Goal: Information Seeking & Learning: Find specific fact

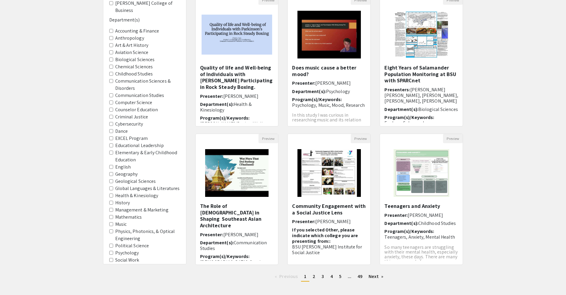
scroll to position [100, 0]
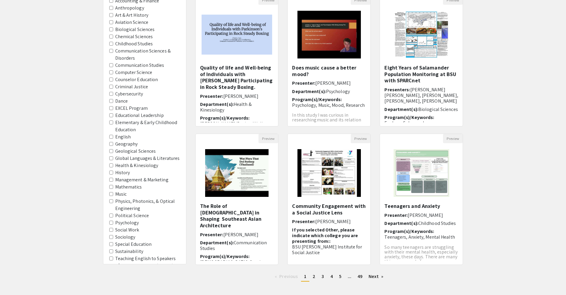
click at [125, 222] on label "Psychology" at bounding box center [127, 222] width 24 height 7
click at [113, 222] on input "Psychology" at bounding box center [111, 222] width 4 height 4
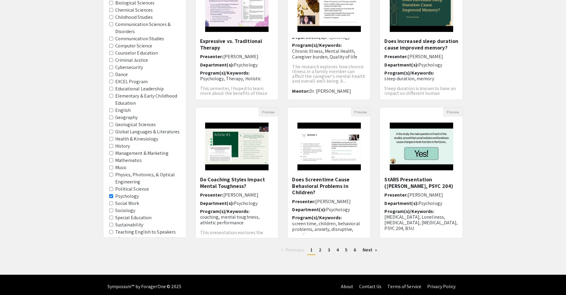
scroll to position [100, 0]
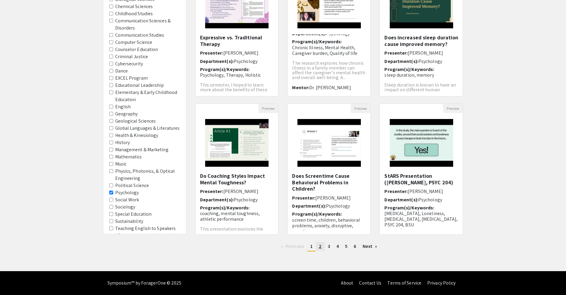
click at [320, 245] on span "2" at bounding box center [320, 246] width 3 height 6
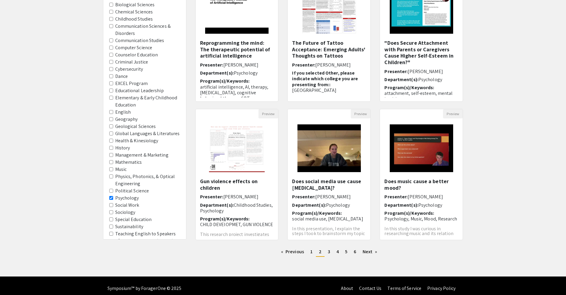
scroll to position [95, 0]
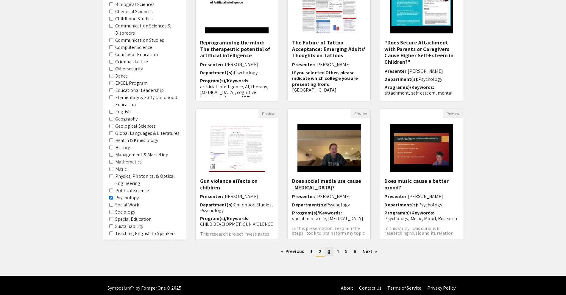
click at [329, 250] on span "3" at bounding box center [329, 251] width 2 height 6
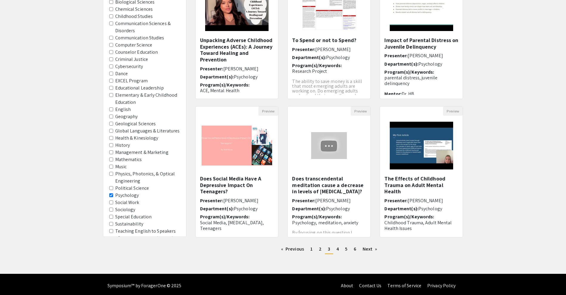
scroll to position [100, 0]
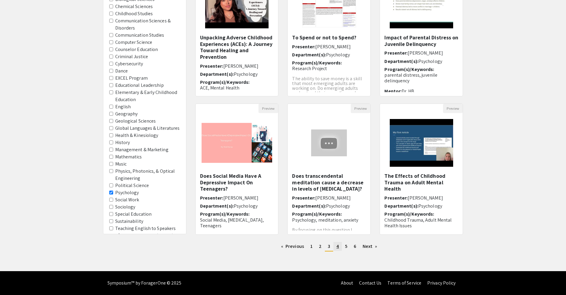
click at [339, 244] on link "page 4" at bounding box center [338, 246] width 8 height 9
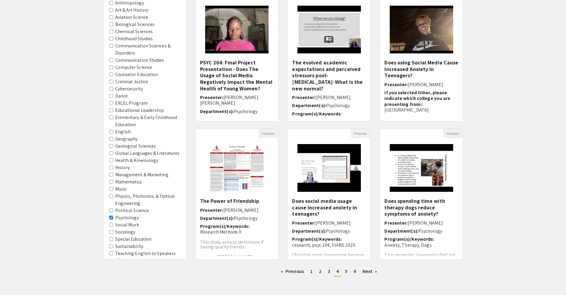
scroll to position [81, 0]
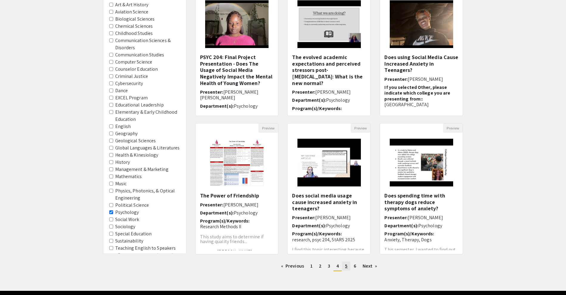
click at [347, 264] on span "5" at bounding box center [346, 265] width 2 height 6
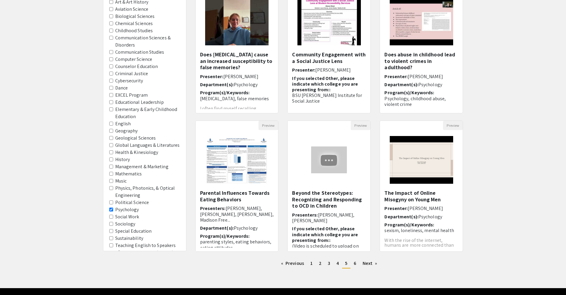
scroll to position [100, 0]
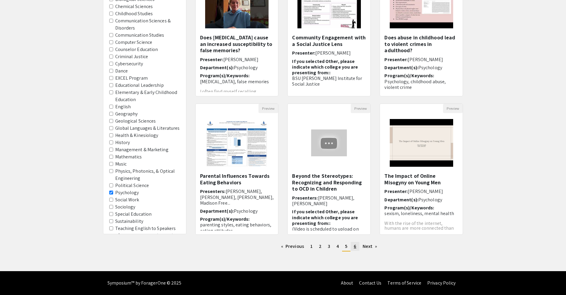
click at [355, 247] on span "6" at bounding box center [355, 246] width 2 height 6
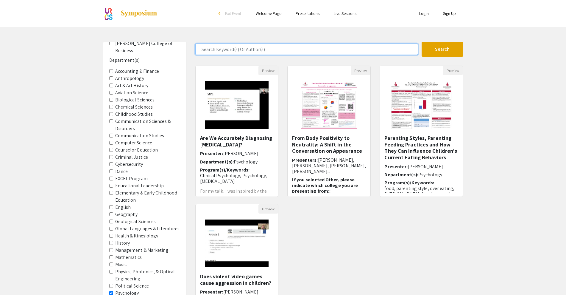
click at [339, 53] on input "Search Keyword(s) Or Author(s)" at bounding box center [306, 48] width 223 height 11
click at [422, 42] on button "Search" at bounding box center [443, 49] width 42 height 15
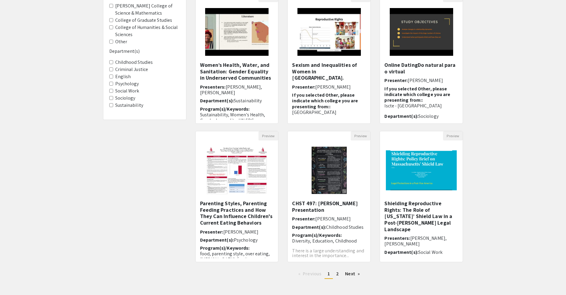
scroll to position [100, 0]
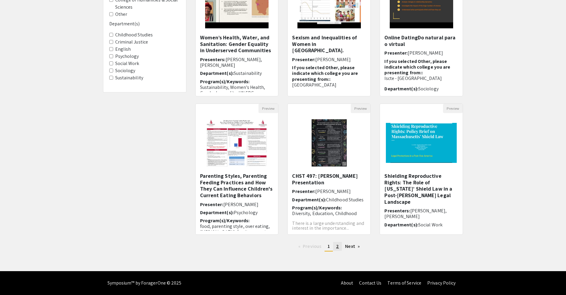
click at [337, 246] on span "2" at bounding box center [337, 246] width 3 height 6
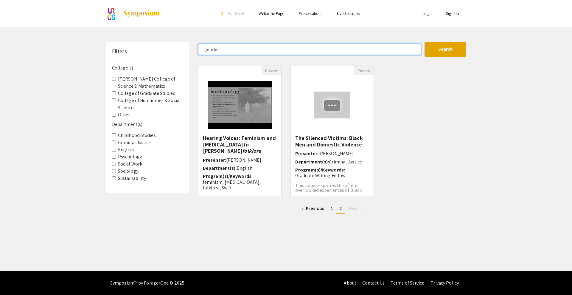
click at [290, 46] on input "gender" at bounding box center [309, 48] width 223 height 11
type input "g"
type input "self"
click at [424, 42] on button "Search" at bounding box center [445, 49] width 42 height 15
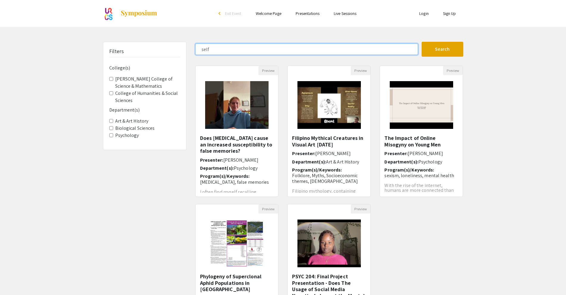
drag, startPoint x: 225, startPoint y: 53, endPoint x: 153, endPoint y: 56, distance: 72.1
click at [153, 56] on div "Filters College(s) [PERSON_NAME] College of Science & Mathematics College of Hu…" at bounding box center [283, 199] width 369 height 315
type input "[PERSON_NAME]"
click at [422, 42] on button "Search" at bounding box center [443, 49] width 42 height 15
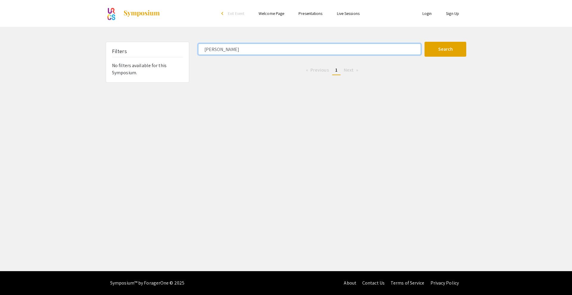
drag, startPoint x: 283, startPoint y: 47, endPoint x: 175, endPoint y: 52, distance: 108.9
click at [175, 52] on div "Filters No filters available for this Symposium. [PERSON_NAME] Search 0 Results…" at bounding box center [285, 62] width 369 height 41
type input "[PERSON_NAME]"
click at [424, 42] on button "Search" at bounding box center [445, 49] width 42 height 15
